Goal: Communication & Community: Answer question/provide support

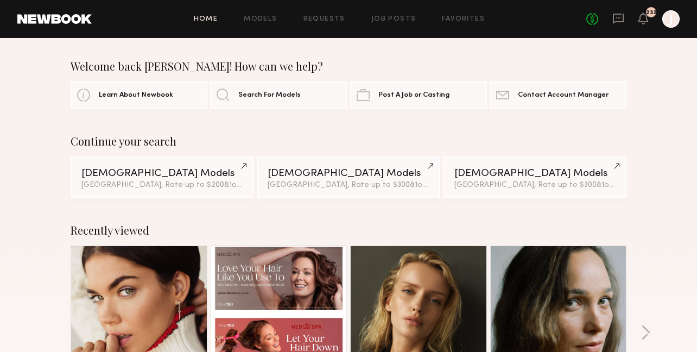
click at [615, 22] on icon at bounding box center [618, 19] width 11 height 10
click at [620, 21] on icon at bounding box center [618, 19] width 11 height 10
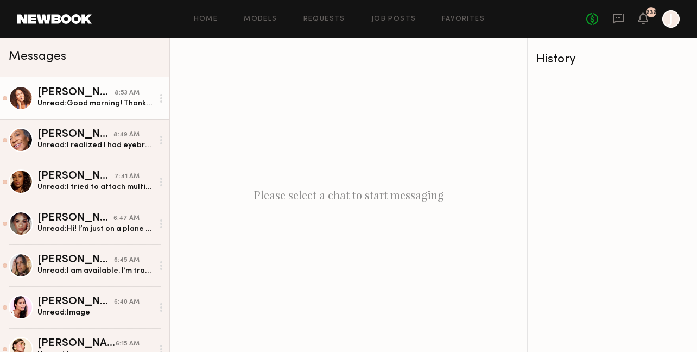
click at [85, 96] on div "[PERSON_NAME]" at bounding box center [75, 92] width 77 height 11
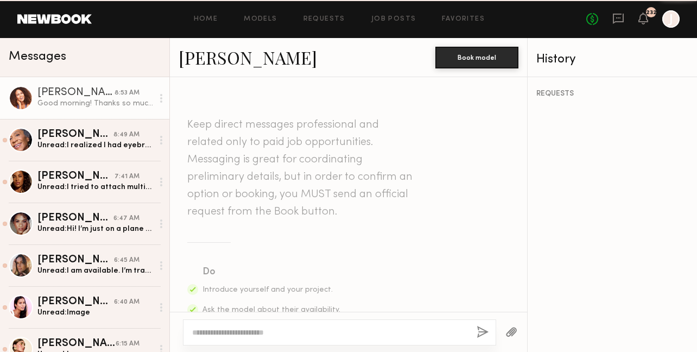
scroll to position [1930, 0]
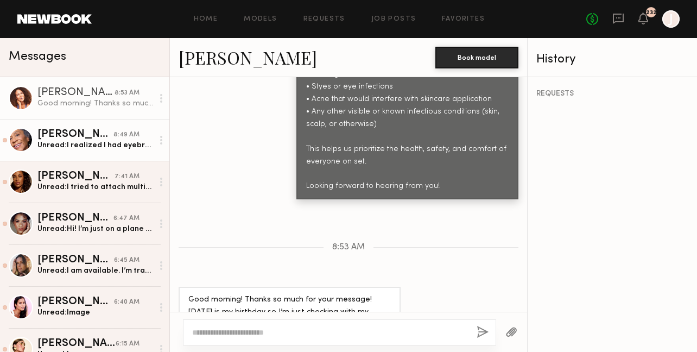
click at [92, 153] on link "[PERSON_NAME] 8:49 AM Unread: I realized I had eyebrow pencil on on the first p…" at bounding box center [84, 140] width 169 height 42
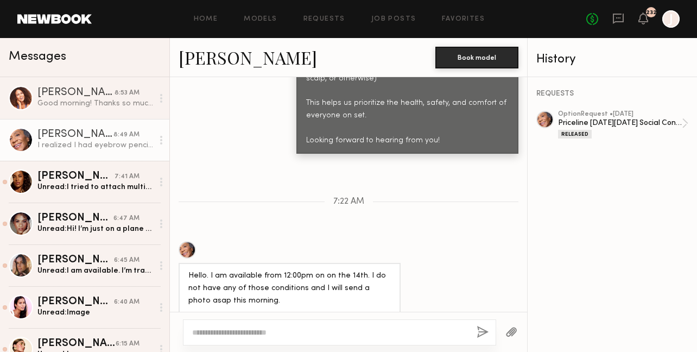
scroll to position [968, 0]
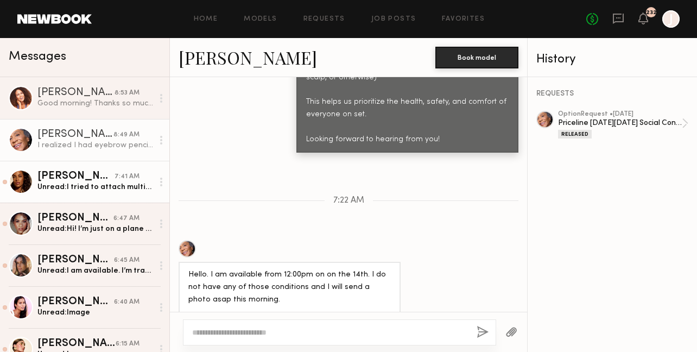
click at [99, 174] on div "[PERSON_NAME]" at bounding box center [75, 176] width 77 height 11
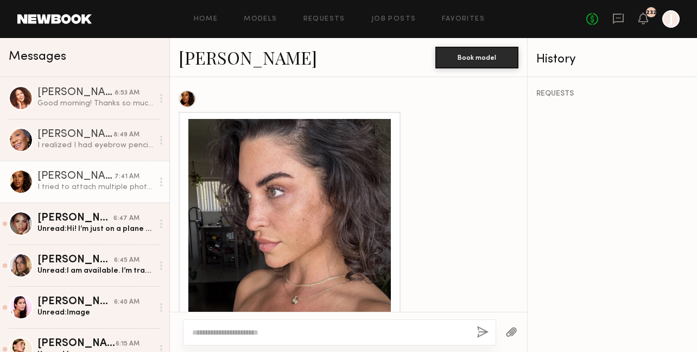
scroll to position [891, 0]
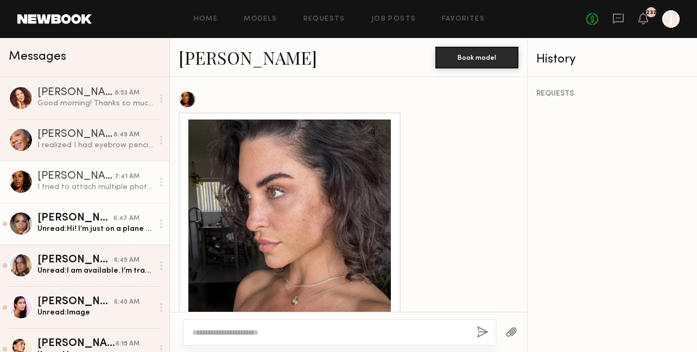
click at [53, 220] on div "[PERSON_NAME]" at bounding box center [75, 218] width 76 height 11
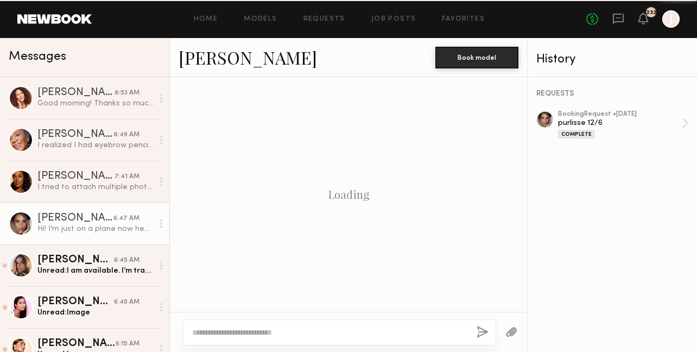
scroll to position [1233, 0]
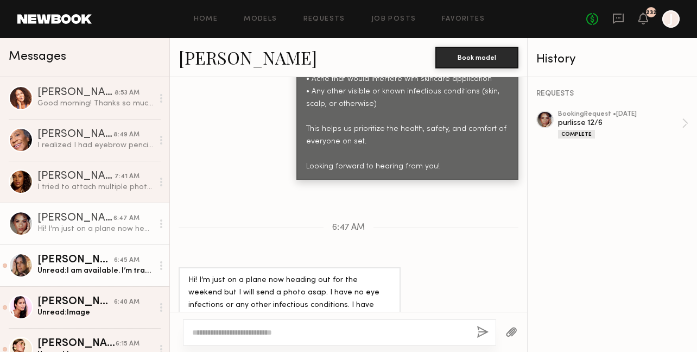
click at [106, 269] on div "Unread: I am available. I’m traveling back to the us [DATE] so bear with me on …" at bounding box center [95, 270] width 116 height 10
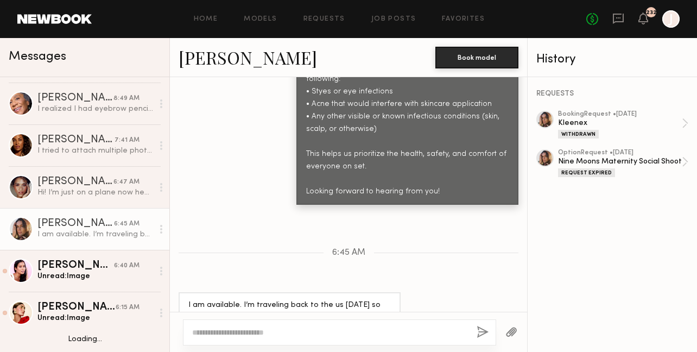
scroll to position [37, 0]
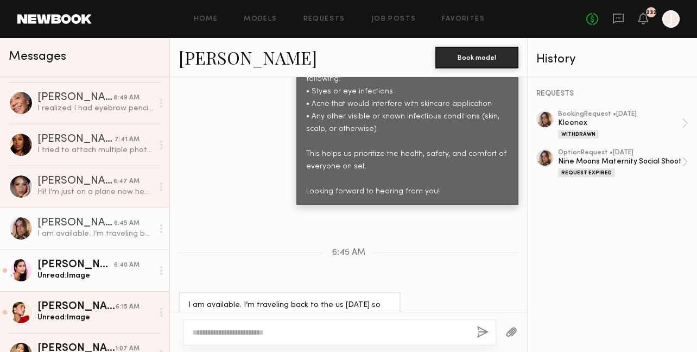
click at [104, 272] on div "Unread: Image" at bounding box center [95, 275] width 116 height 10
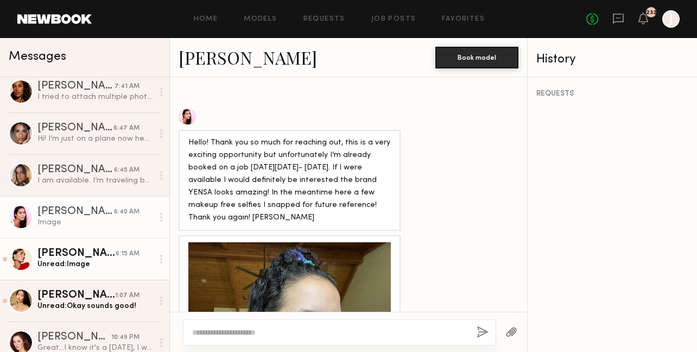
scroll to position [91, 0]
click at [109, 254] on div "[PERSON_NAME]" at bounding box center [76, 252] width 78 height 11
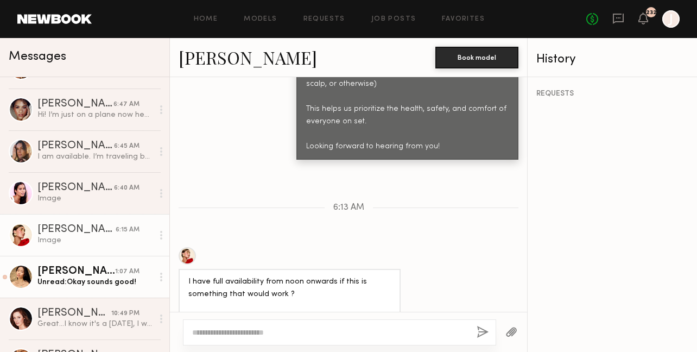
scroll to position [118, 0]
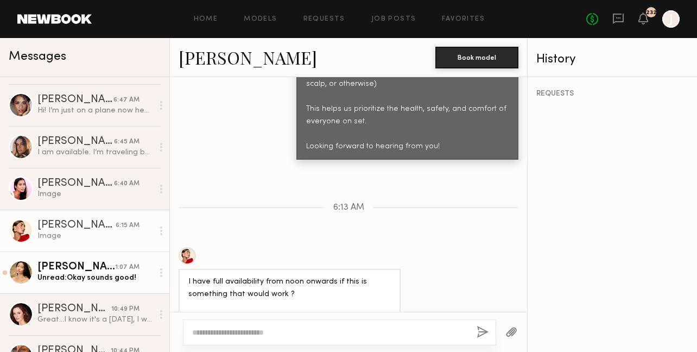
click at [99, 274] on div "Unread: Okay sounds good!" at bounding box center [95, 277] width 116 height 10
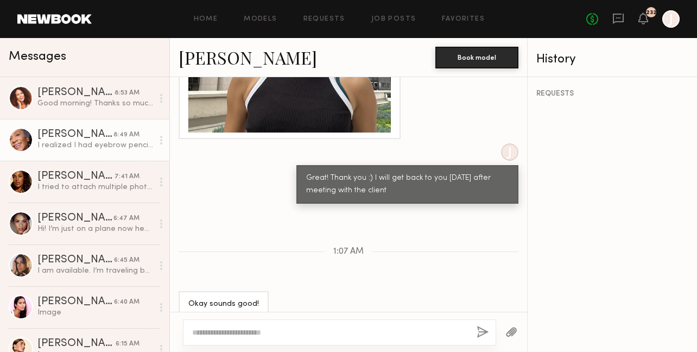
click at [86, 129] on div "[PERSON_NAME]" at bounding box center [75, 134] width 76 height 11
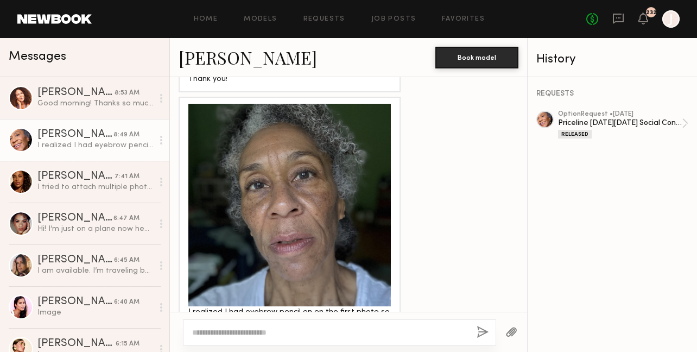
scroll to position [1397, 0]
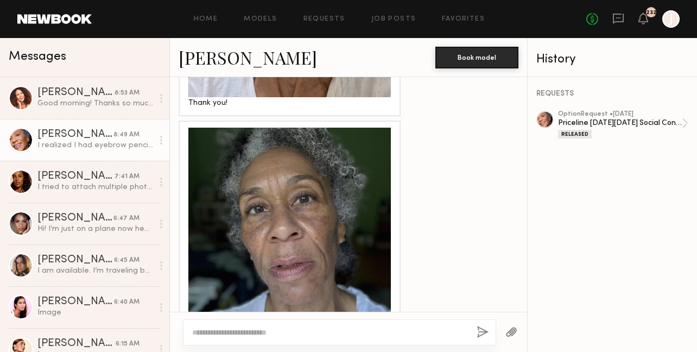
click at [222, 61] on link "[PERSON_NAME]" at bounding box center [248, 57] width 138 height 23
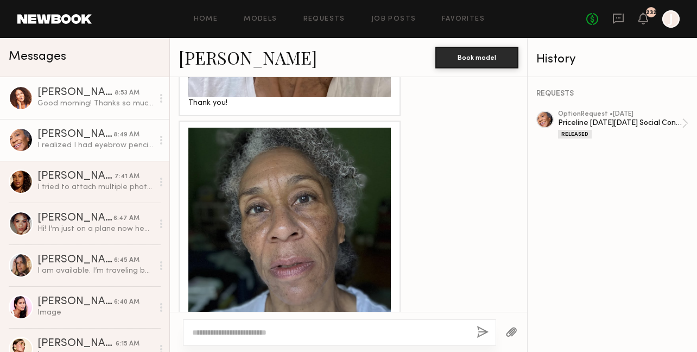
click at [85, 99] on div "Good morning! Thanks so much for your message! [DATE] is my birthday so I’m jus…" at bounding box center [95, 103] width 116 height 10
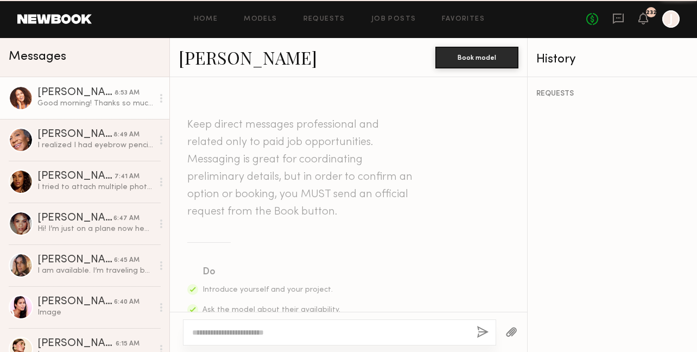
scroll to position [1930, 0]
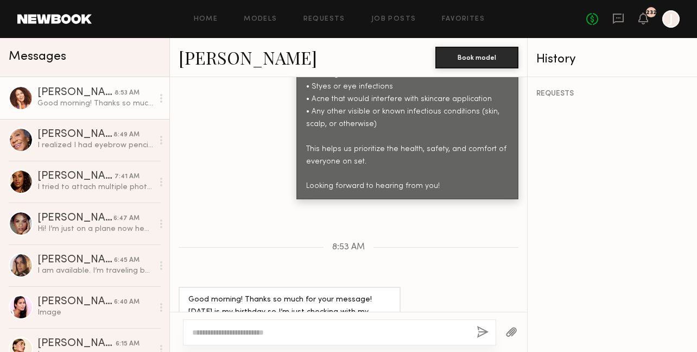
click at [214, 59] on link "[PERSON_NAME]" at bounding box center [248, 57] width 138 height 23
click at [252, 331] on textarea at bounding box center [330, 332] width 276 height 11
click at [202, 333] on textarea "**********" at bounding box center [330, 332] width 276 height 11
click at [262, 330] on textarea "**********" at bounding box center [330, 332] width 276 height 11
click at [315, 331] on textarea "**********" at bounding box center [330, 332] width 276 height 11
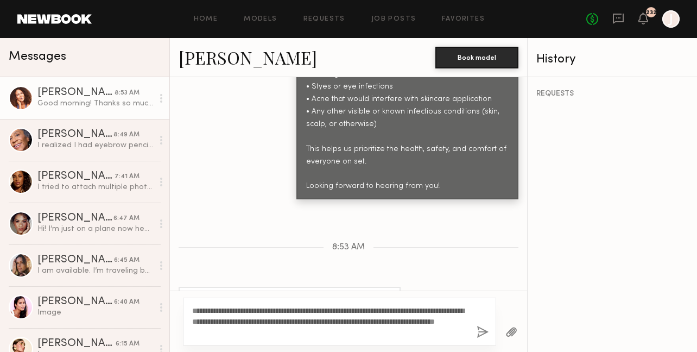
click at [212, 63] on link "[PERSON_NAME]" at bounding box center [248, 57] width 138 height 23
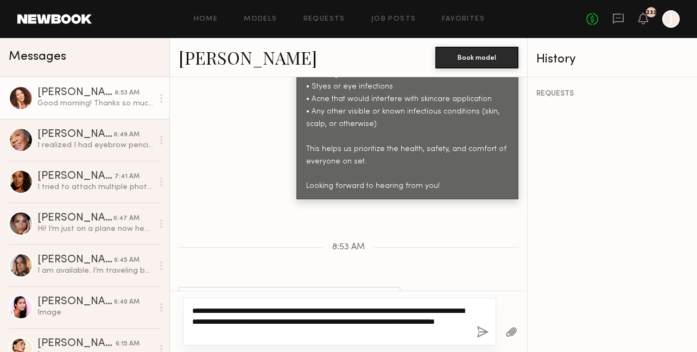
click at [304, 331] on textarea "**********" at bounding box center [330, 321] width 276 height 33
drag, startPoint x: 300, startPoint y: 331, endPoint x: 215, endPoint y: 330, distance: 84.7
click at [215, 330] on textarea "**********" at bounding box center [330, 321] width 276 height 33
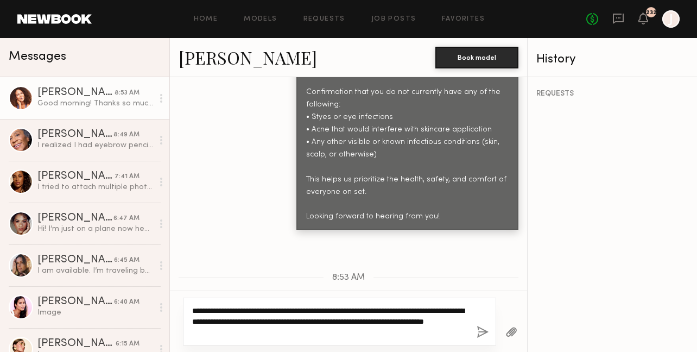
scroll to position [1951, 0]
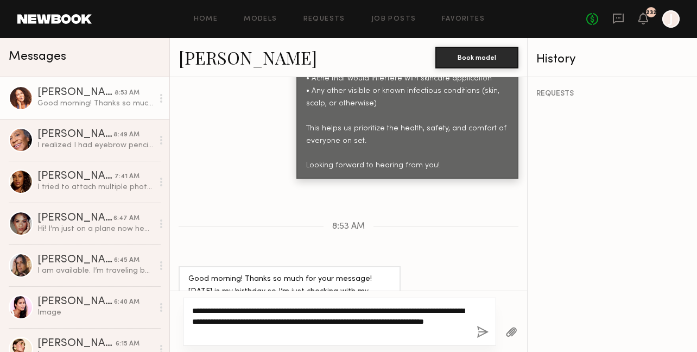
type textarea "**********"
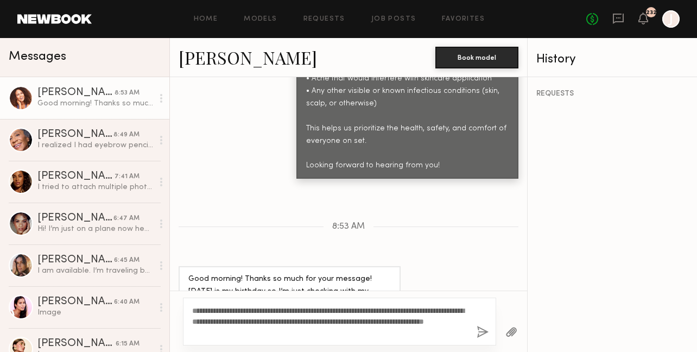
click at [483, 331] on button "button" at bounding box center [483, 333] width 12 height 14
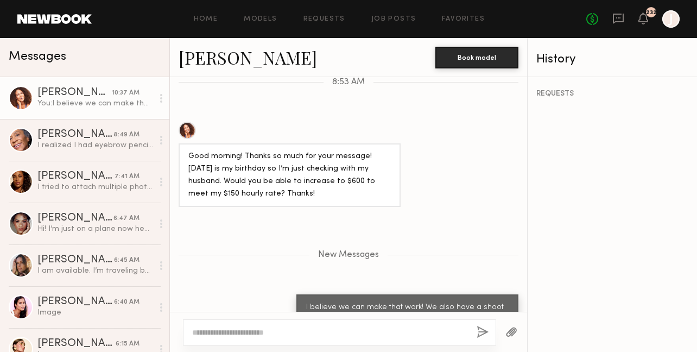
scroll to position [2094, 0]
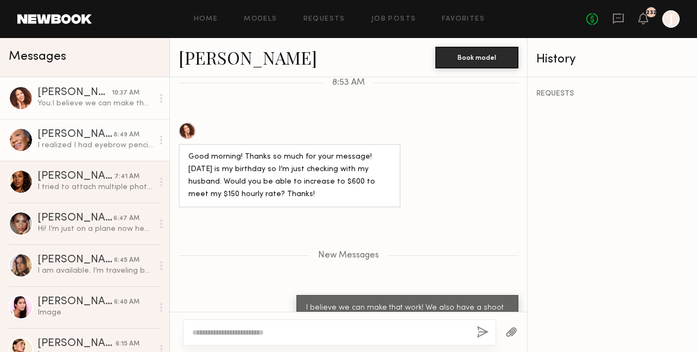
click at [97, 139] on div "[PERSON_NAME]" at bounding box center [75, 134] width 76 height 11
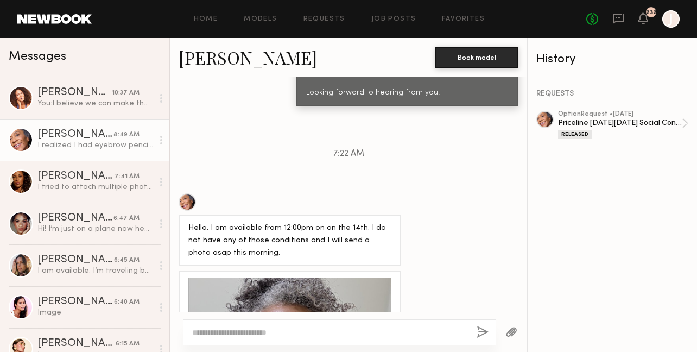
scroll to position [1147, 0]
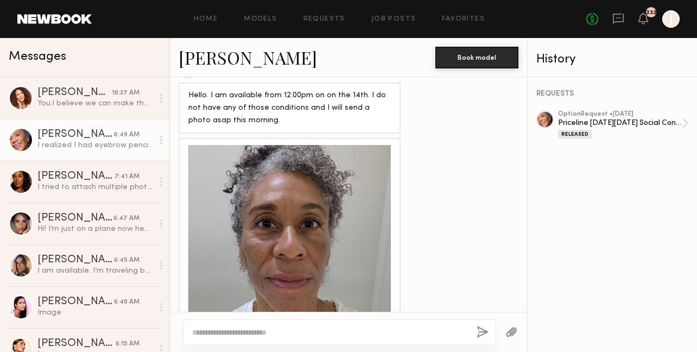
click at [302, 208] on div at bounding box center [289, 246] width 202 height 202
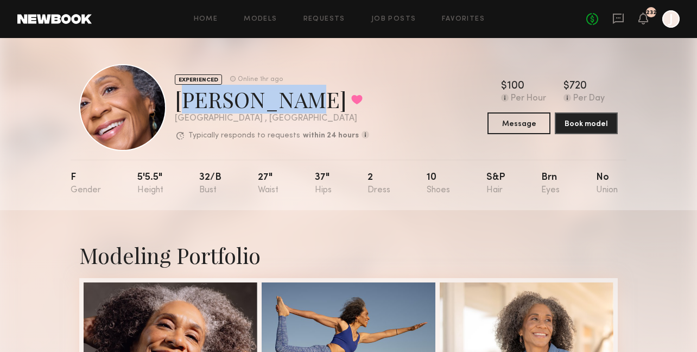
drag, startPoint x: 174, startPoint y: 104, endPoint x: 264, endPoint y: 107, distance: 90.2
click at [264, 107] on div "EXPERIENCED Online 1hr ago Natalie S. Favorited Los Angeles , CA Typically resp…" at bounding box center [224, 107] width 290 height 87
copy div "Natalie S."
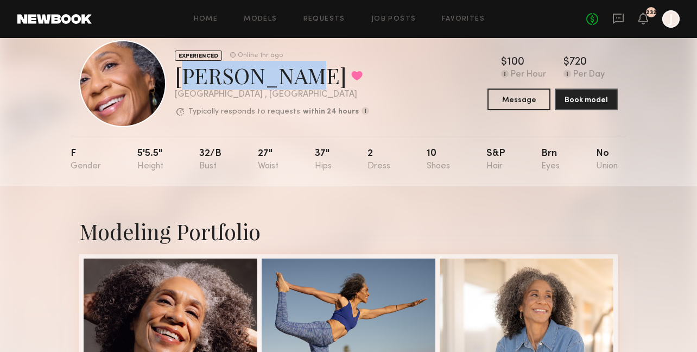
scroll to position [39, 0]
